Goal: Task Accomplishment & Management: Manage account settings

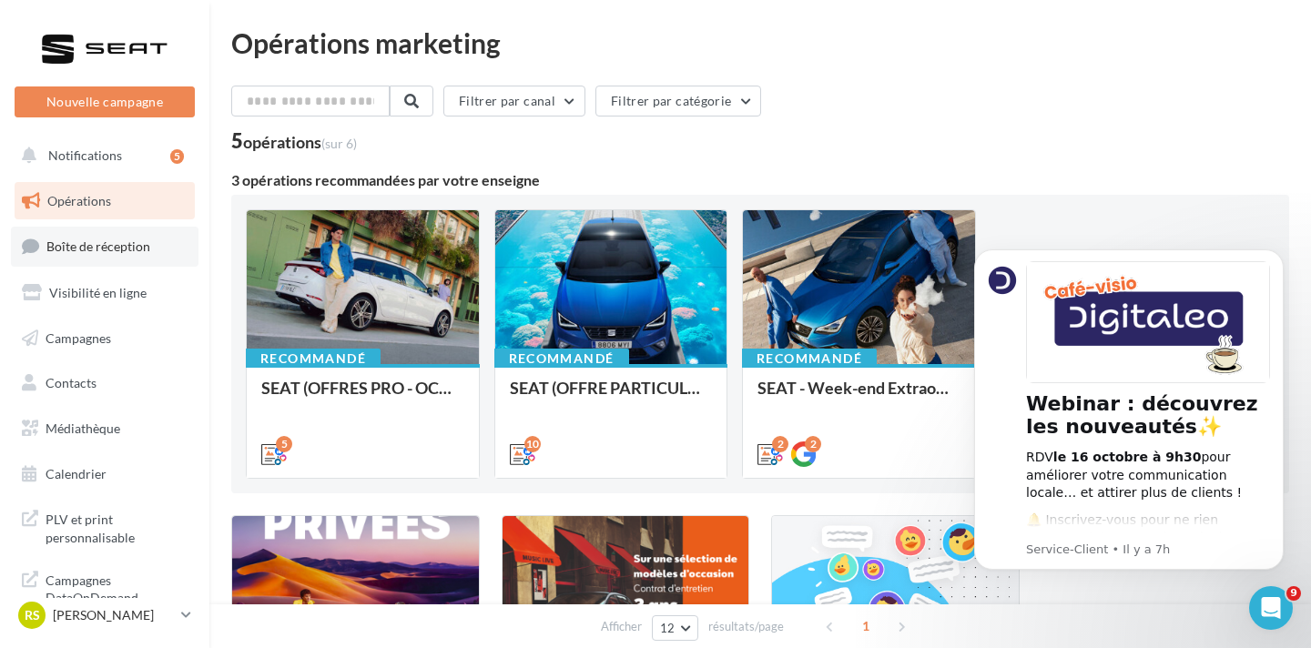
click at [138, 258] on link "Boîte de réception" at bounding box center [105, 246] width 188 height 39
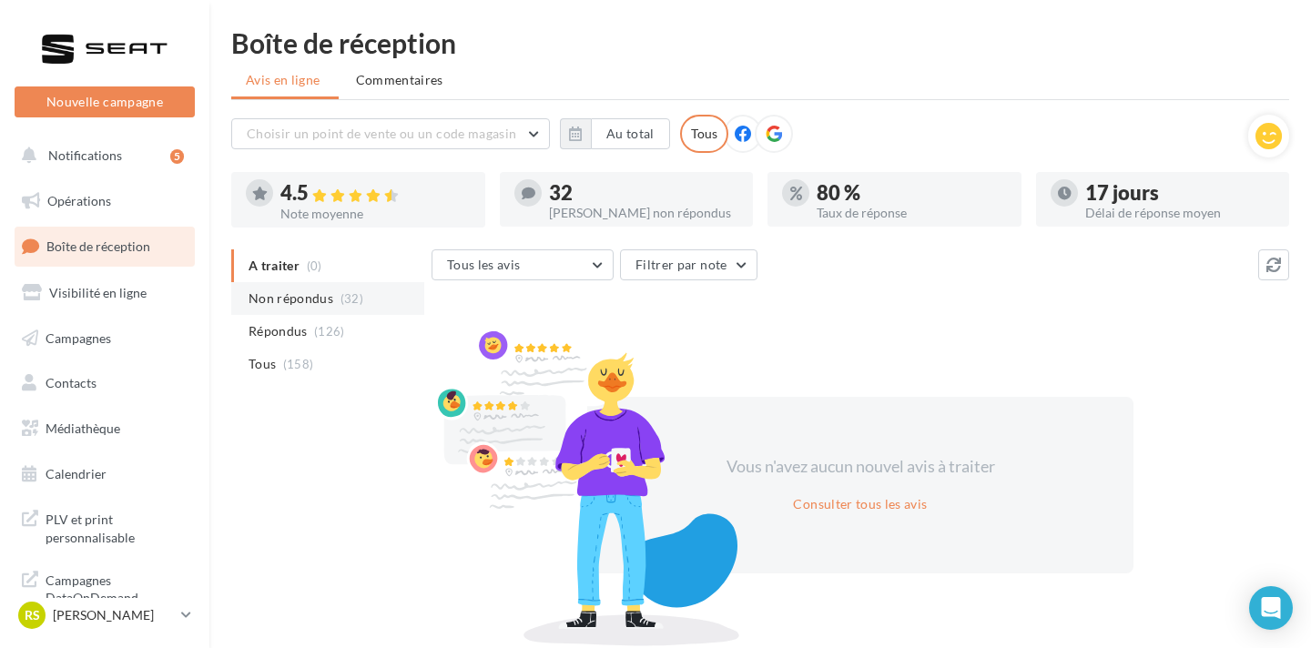
click at [342, 298] on span "(32)" at bounding box center [351, 298] width 23 height 15
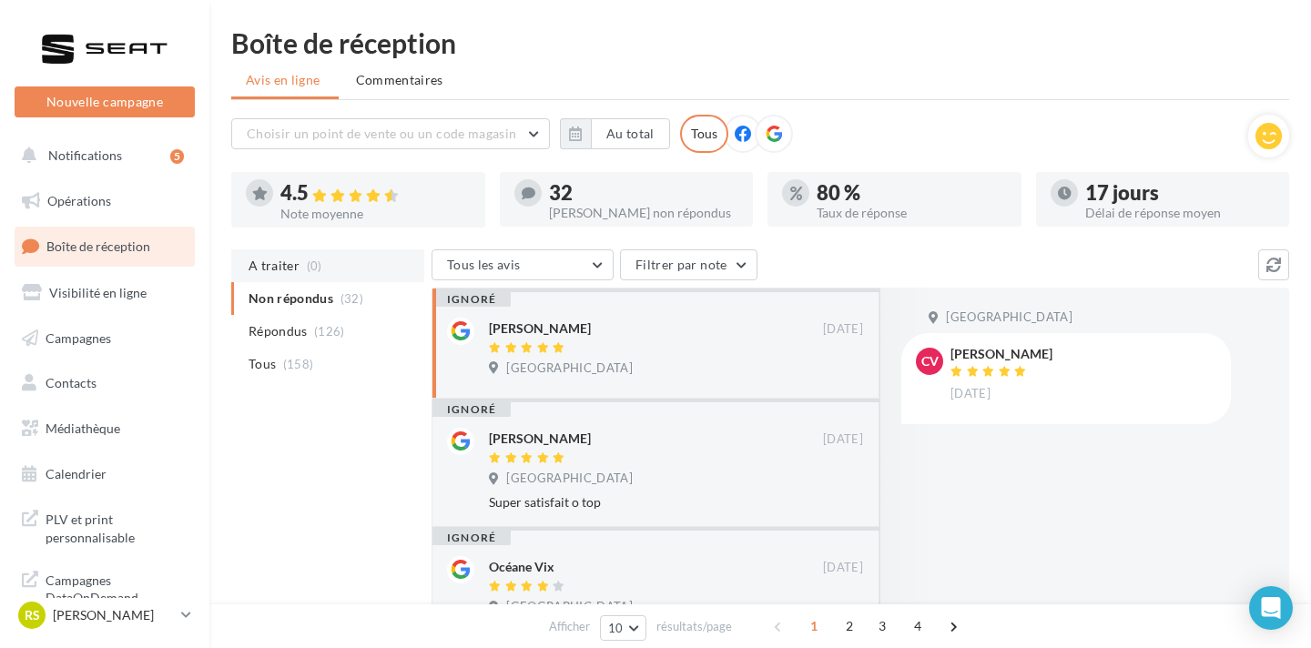
click at [339, 279] on li "A traiter (0)" at bounding box center [327, 265] width 193 height 33
